Goal: Communication & Community: Connect with others

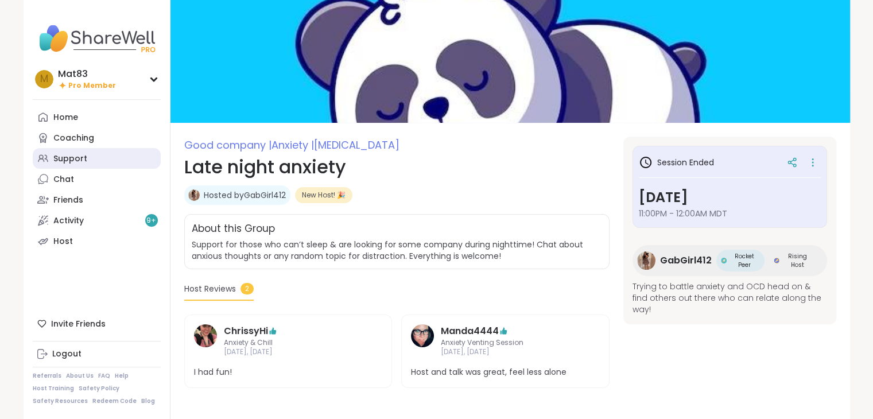
click at [65, 155] on div "Support" at bounding box center [70, 158] width 34 height 11
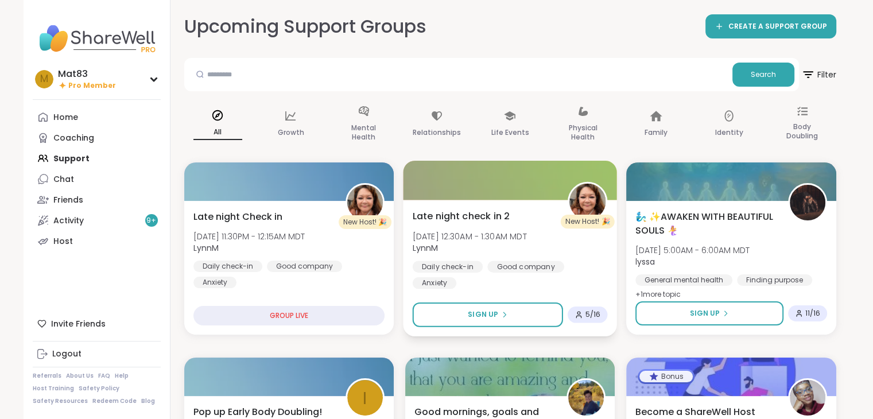
click at [442, 267] on div "Daily check-in" at bounding box center [447, 266] width 70 height 11
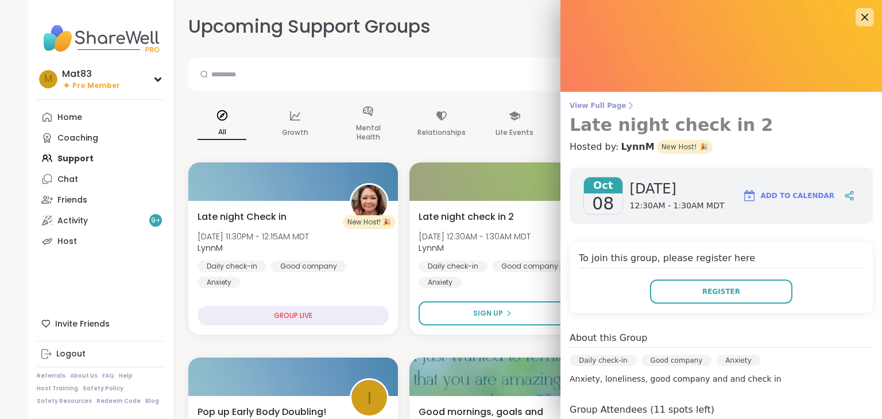
click at [580, 102] on span "View Full Page" at bounding box center [721, 105] width 303 height 9
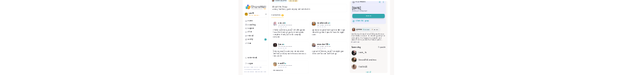
scroll to position [39, 0]
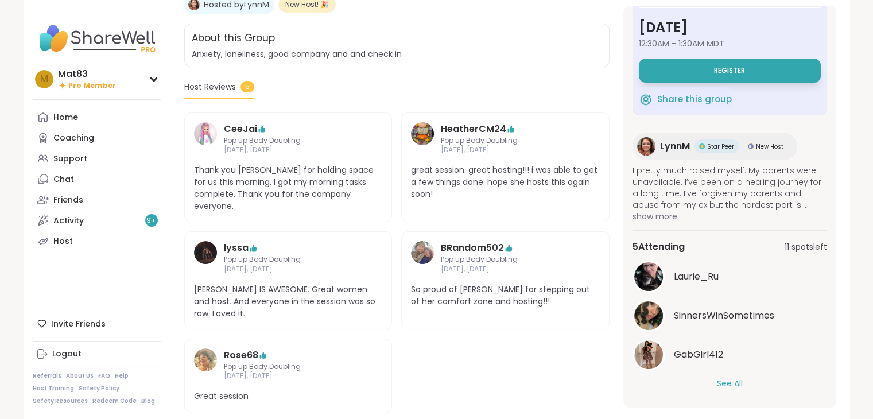
click at [722, 378] on button "See All" at bounding box center [730, 384] width 26 height 12
click at [719, 378] on div "AmandaP9119" at bounding box center [730, 394] width 195 height 32
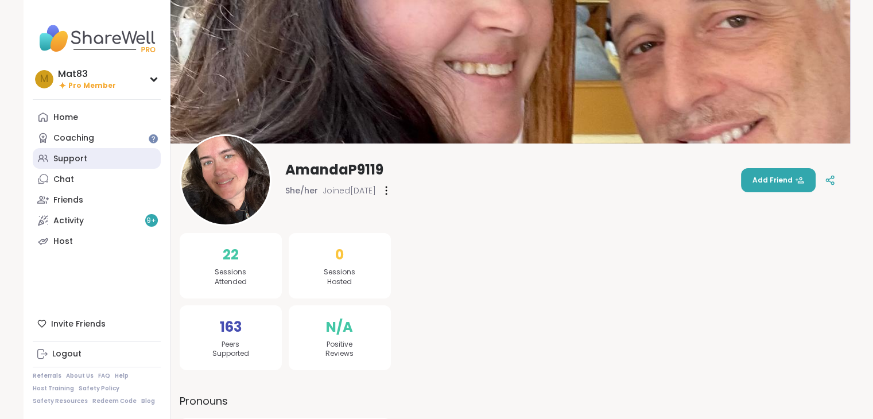
click at [80, 161] on div "Support" at bounding box center [70, 158] width 34 height 11
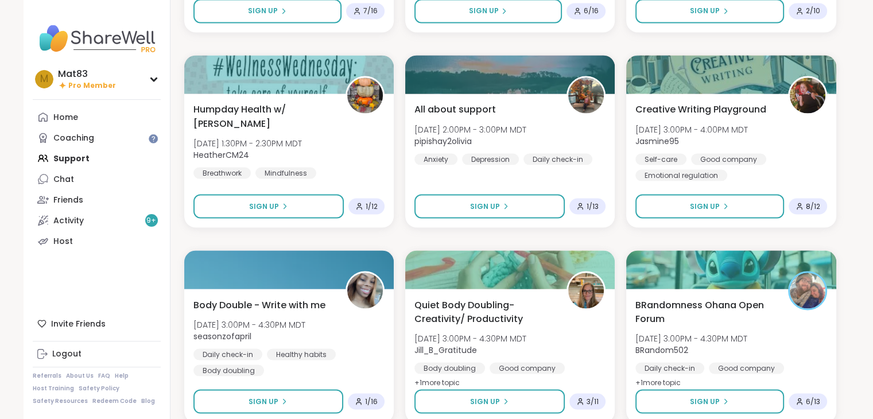
scroll to position [2110, 0]
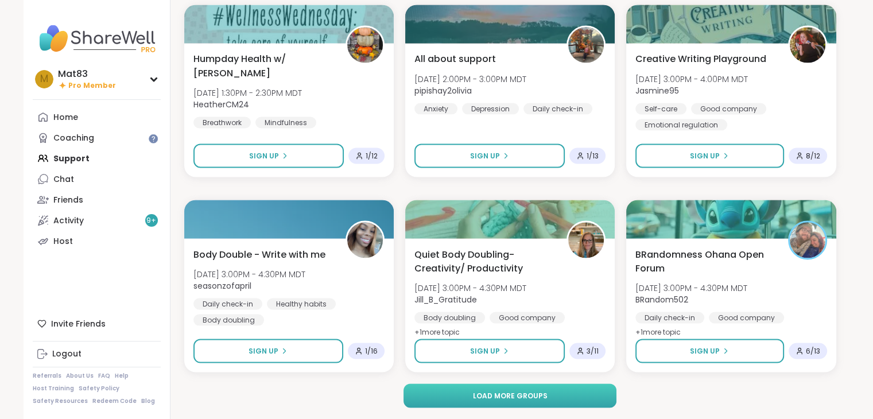
click at [548, 396] on button "Load more groups" at bounding box center [510, 396] width 213 height 24
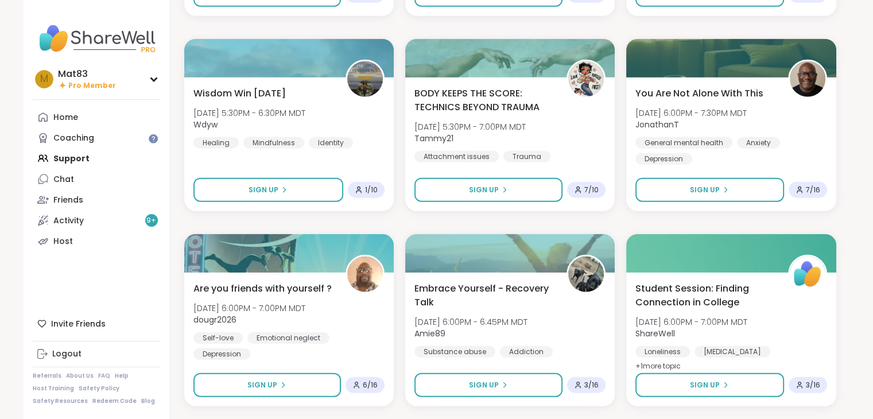
scroll to position [3029, 0]
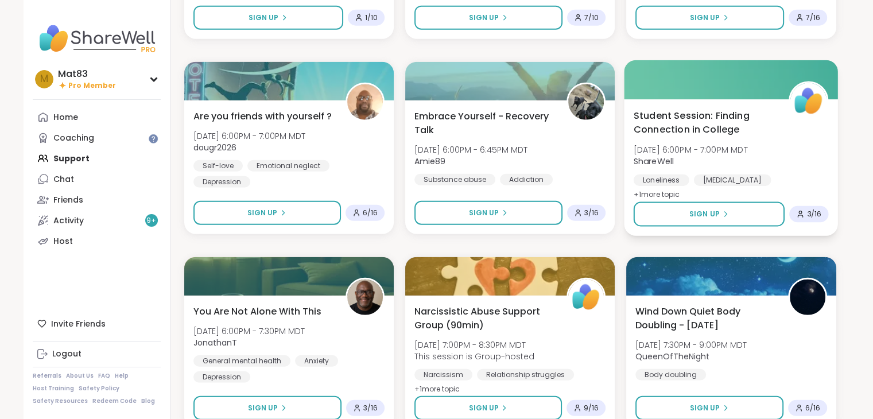
click at [714, 180] on div "[MEDICAL_DATA]" at bounding box center [733, 180] width 78 height 11
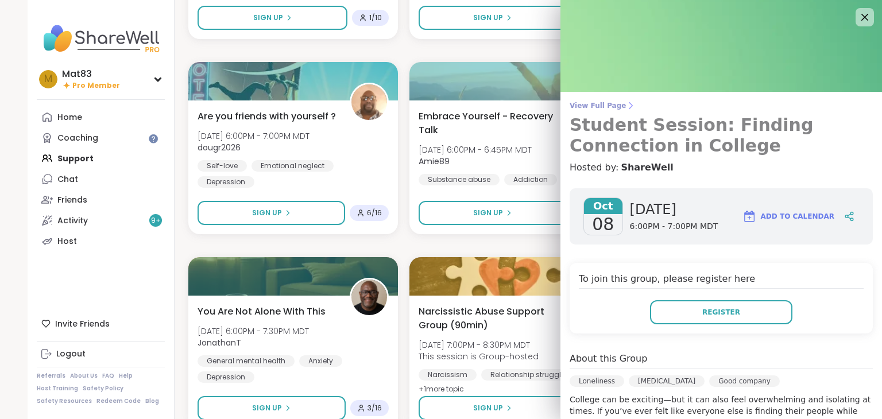
click at [626, 105] on icon at bounding box center [630, 105] width 9 height 9
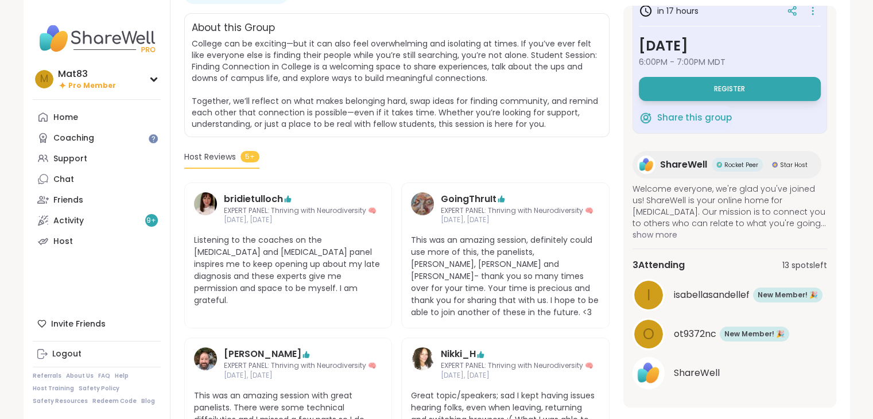
scroll to position [276, 0]
